Goal: Information Seeking & Learning: Find contact information

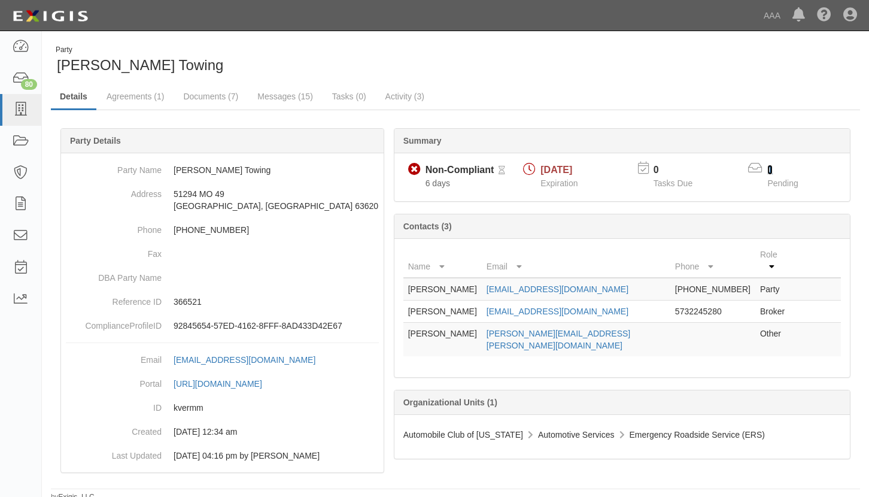
click at [770, 170] on link "1" at bounding box center [769, 170] width 5 height 10
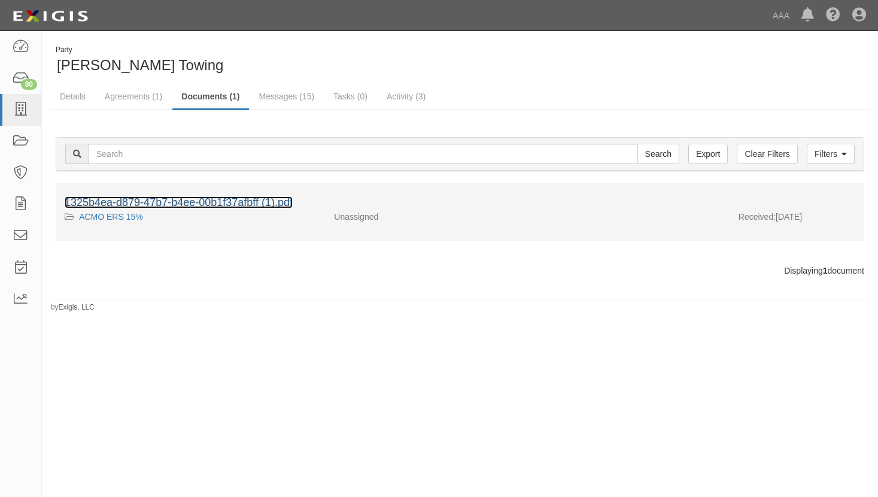
click at [165, 200] on link "1325b4ea-d879-47b7-b4ee-00b1f37afbff (1).pdf" at bounding box center [179, 202] width 228 height 12
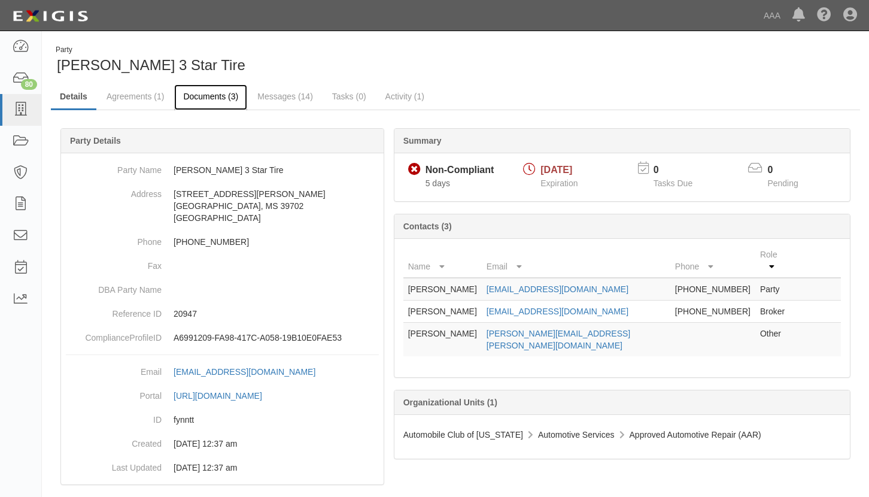
click at [191, 95] on link "Documents (3)" at bounding box center [210, 97] width 73 height 26
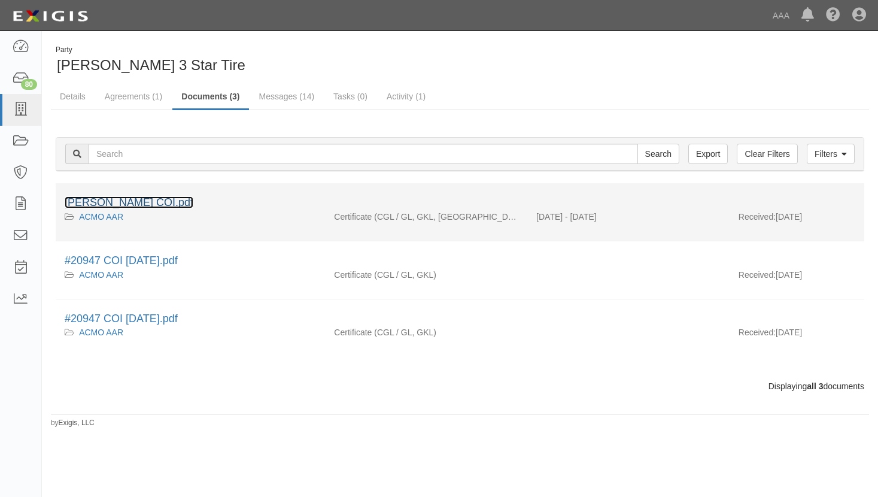
click at [101, 199] on link "William Wells COI.pdf" at bounding box center [129, 202] width 129 height 12
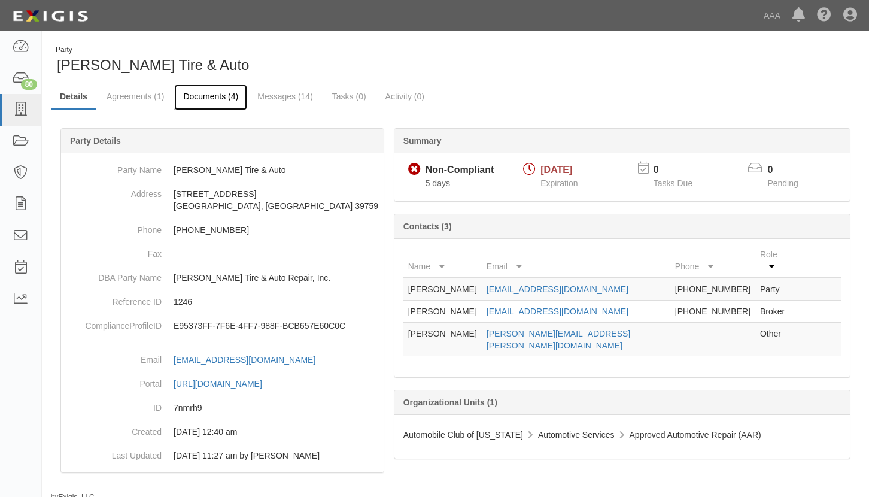
click at [208, 93] on link "Documents (4)" at bounding box center [210, 97] width 73 height 26
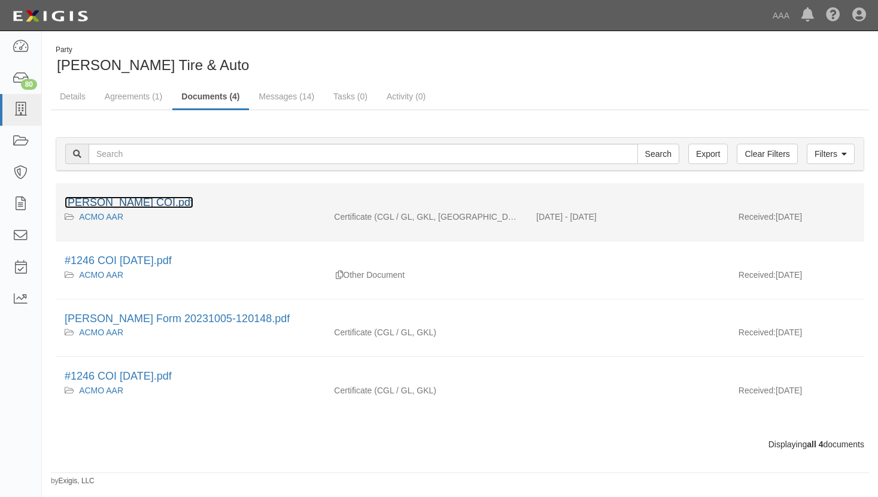
click at [114, 199] on link "William Wells COI.pdf" at bounding box center [129, 202] width 129 height 12
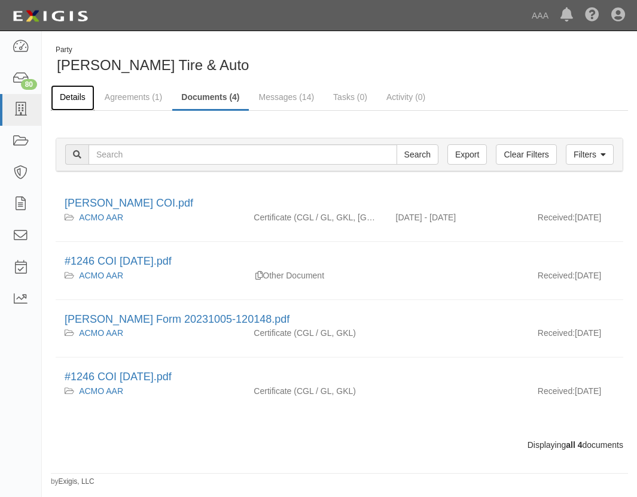
click at [72, 98] on link "Details" at bounding box center [73, 98] width 44 height 26
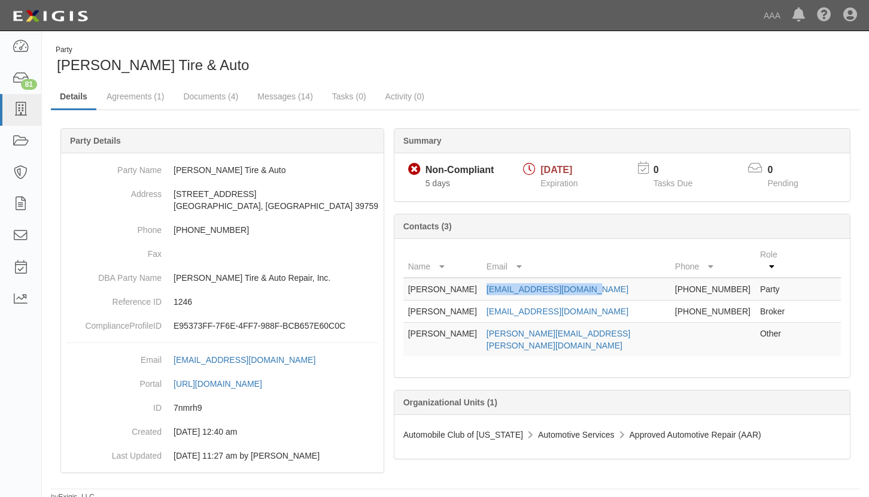
drag, startPoint x: 484, startPoint y: 276, endPoint x: 592, endPoint y: 275, distance: 107.7
click at [592, 278] on tr "William Wells wellsauto@bellsouth.net 662-324-1006 Party" at bounding box center [621, 289] width 437 height 23
drag, startPoint x: 592, startPoint y: 275, endPoint x: 551, endPoint y: 278, distance: 40.8
copy tr "wellsauto@bellsouth.net"
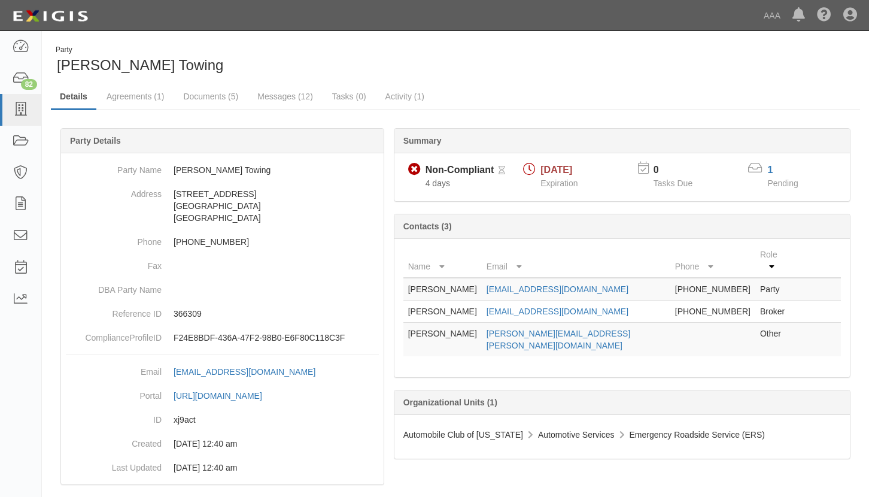
click at [766, 167] on div "1" at bounding box center [789, 169] width 55 height 15
click at [770, 169] on link "1" at bounding box center [769, 170] width 5 height 10
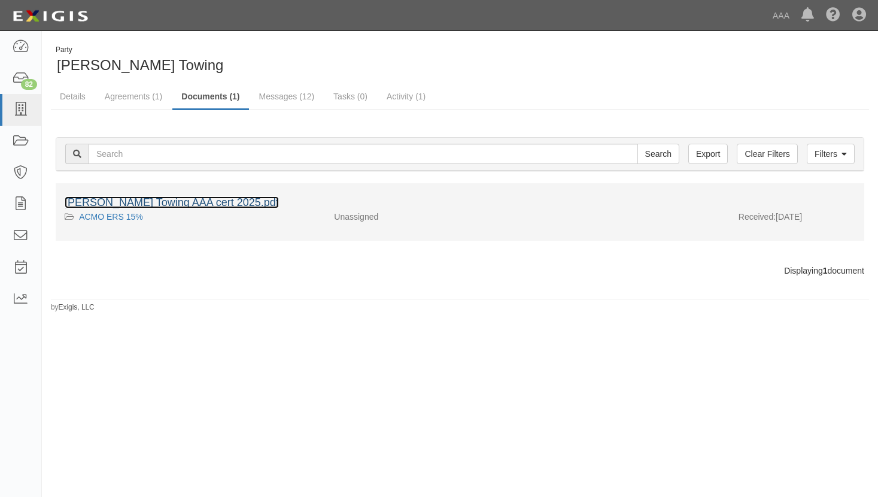
click at [140, 204] on link "Prather Towing AAA cert 2025.pdf" at bounding box center [172, 202] width 214 height 12
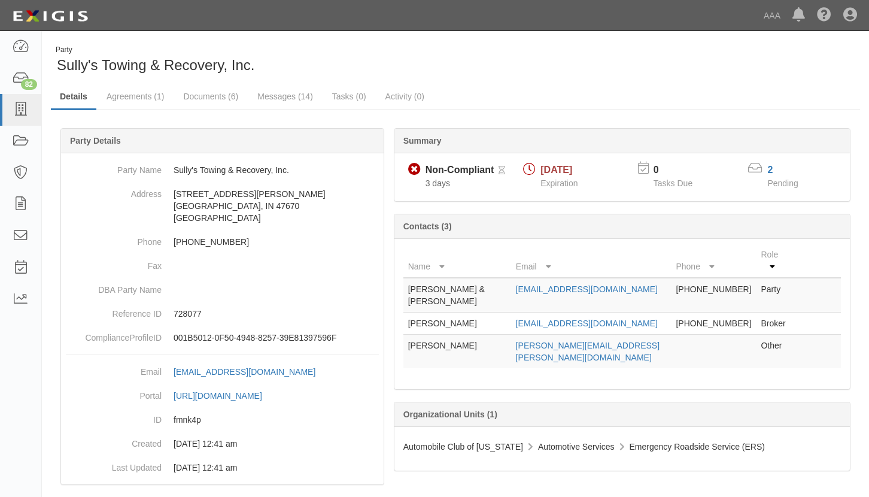
click at [772, 170] on div "2" at bounding box center [789, 170] width 45 height 14
click at [768, 169] on link "2" at bounding box center [769, 170] width 5 height 10
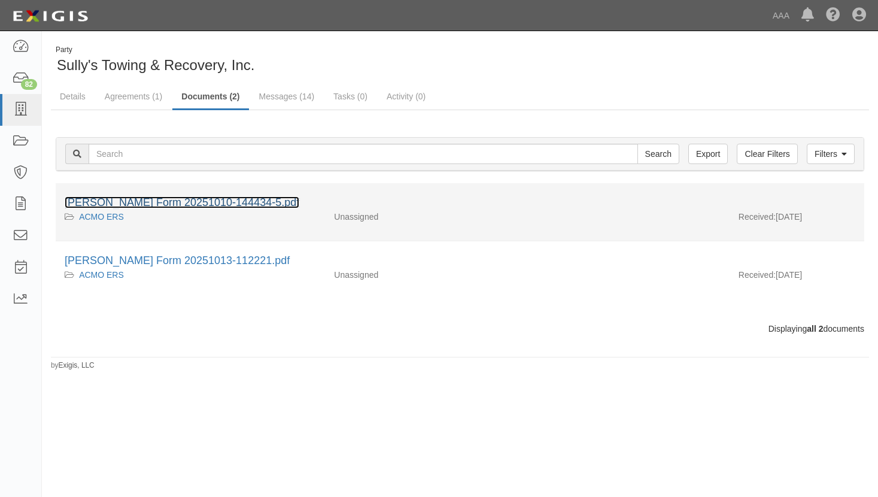
click at [125, 200] on link "ACORD Form 20251010-144434-5.pdf" at bounding box center [182, 202] width 235 height 12
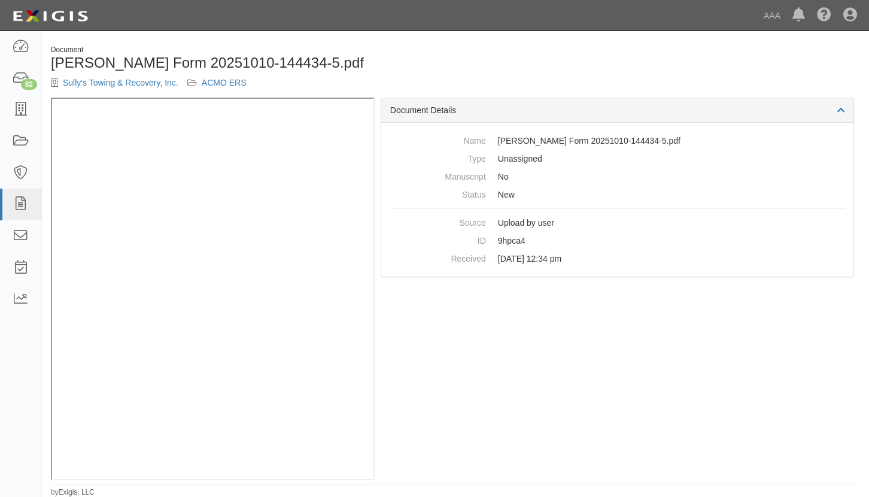
click at [625, 354] on div "Document Details Name [PERSON_NAME] Form 20251010-144434-5.pdf Type Unassigned …" at bounding box center [616, 289] width 485 height 382
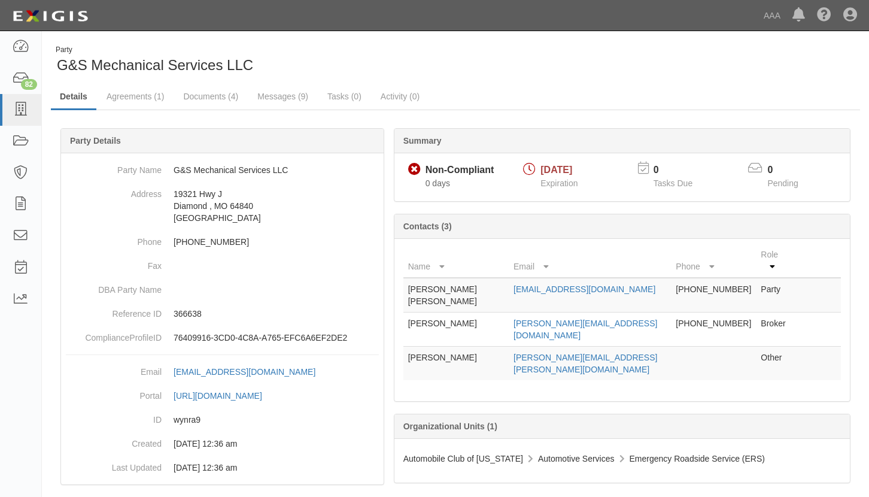
drag, startPoint x: 836, startPoint y: 461, endPoint x: 830, endPoint y: 455, distance: 8.0
click at [836, 461] on div at bounding box center [455, 321] width 809 height 351
drag, startPoint x: 548, startPoint y: 278, endPoint x: 682, endPoint y: 281, distance: 134.0
click at [671, 281] on td "gnsmechanicalservices@gmail.com" at bounding box center [589, 295] width 162 height 35
drag, startPoint x: 682, startPoint y: 281, endPoint x: 623, endPoint y: 276, distance: 58.8
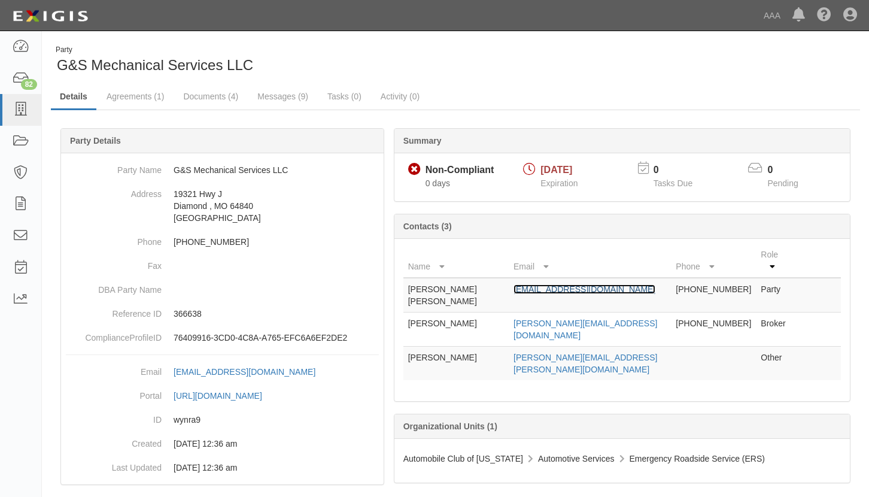
copy link "gnsmechanicalservices@gmail.com"
drag, startPoint x: 601, startPoint y: 298, endPoint x: 548, endPoint y: 302, distance: 53.4
click at [548, 312] on td "brooke@towingis.com" at bounding box center [589, 329] width 162 height 34
drag, startPoint x: 548, startPoint y: 302, endPoint x: 560, endPoint y: 300, distance: 12.0
copy link "brooke@towingis.com"
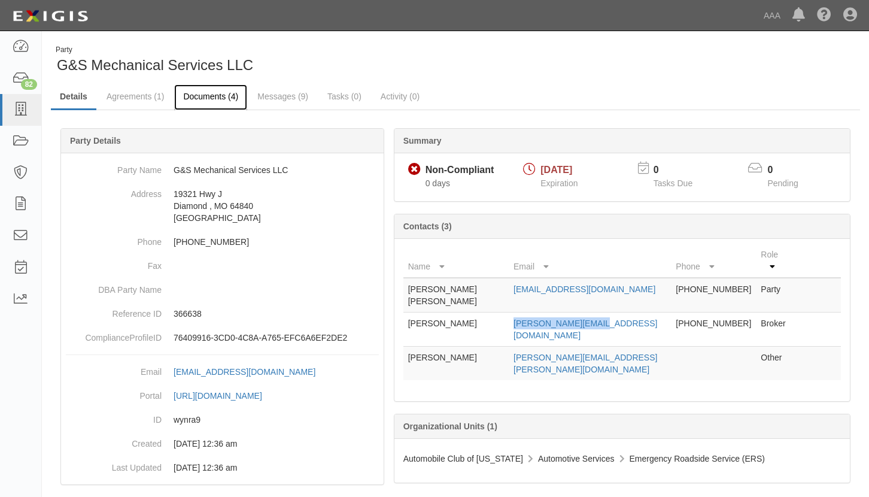
click at [197, 93] on link "Documents (4)" at bounding box center [210, 97] width 73 height 26
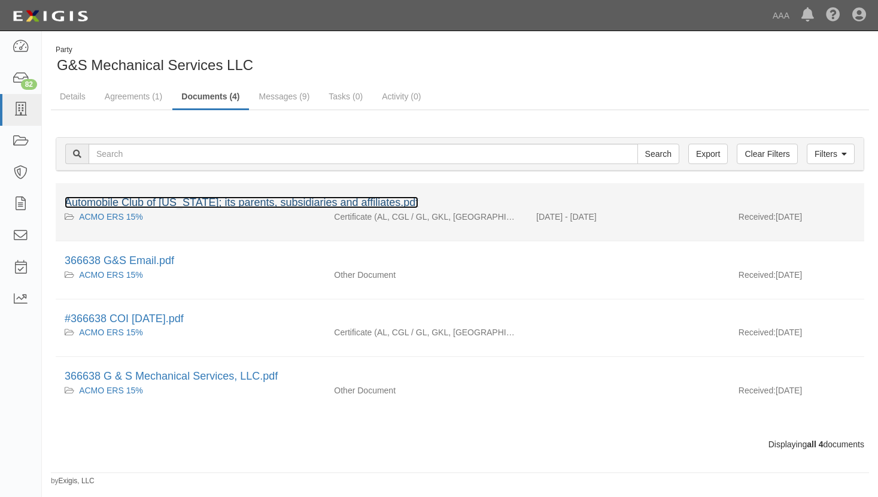
click at [141, 198] on link "Automobile Club of [US_STATE]; its parents, subsidiaries and affiliates.pdf" at bounding box center [242, 202] width 354 height 12
